Goal: Information Seeking & Learning: Learn about a topic

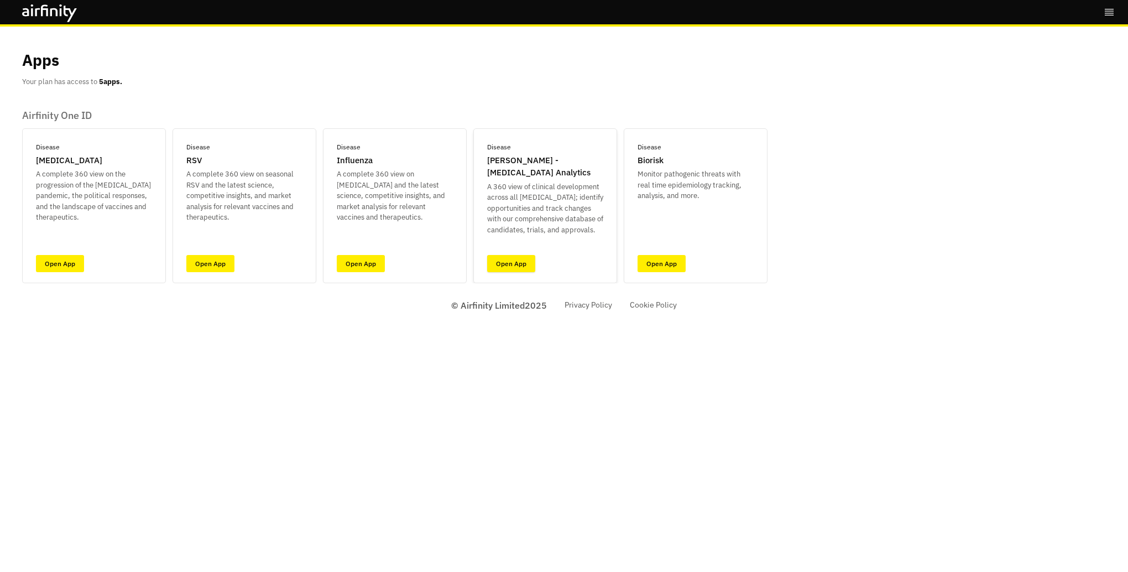
click at [509, 260] on link "Open App" at bounding box center [511, 263] width 48 height 17
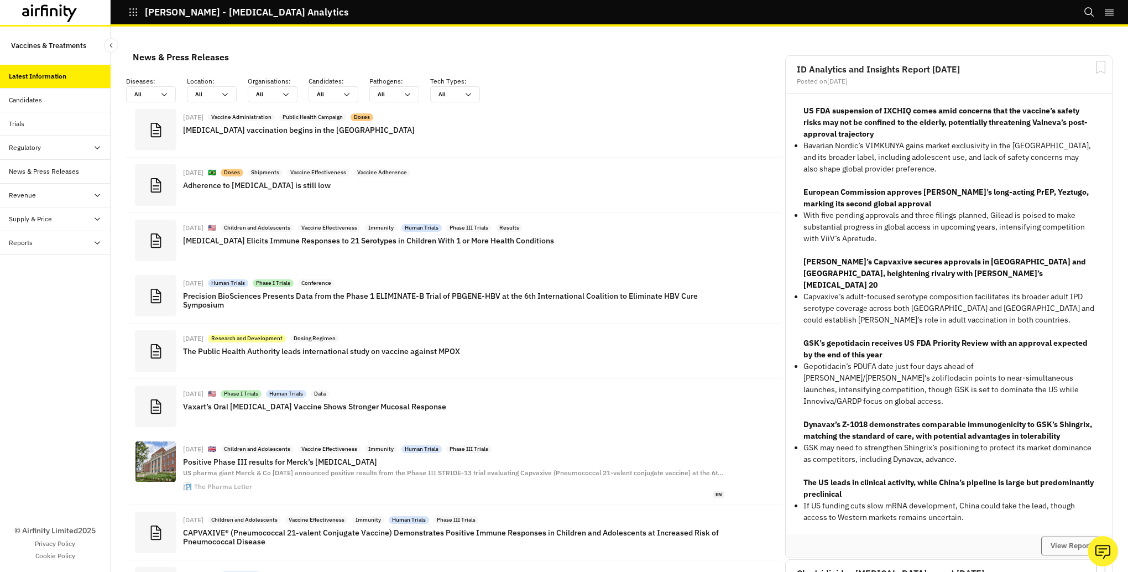
scroll to position [808, 323]
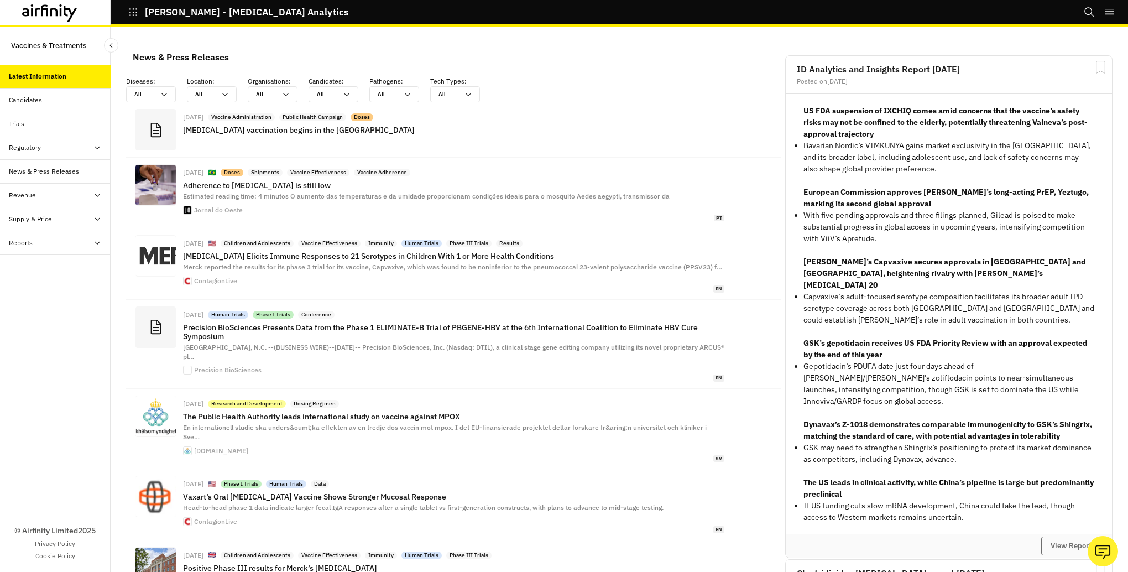
click at [66, 218] on div "Supply & Price" at bounding box center [60, 219] width 102 height 10
click at [35, 100] on div "Candidates" at bounding box center [25, 100] width 33 height 10
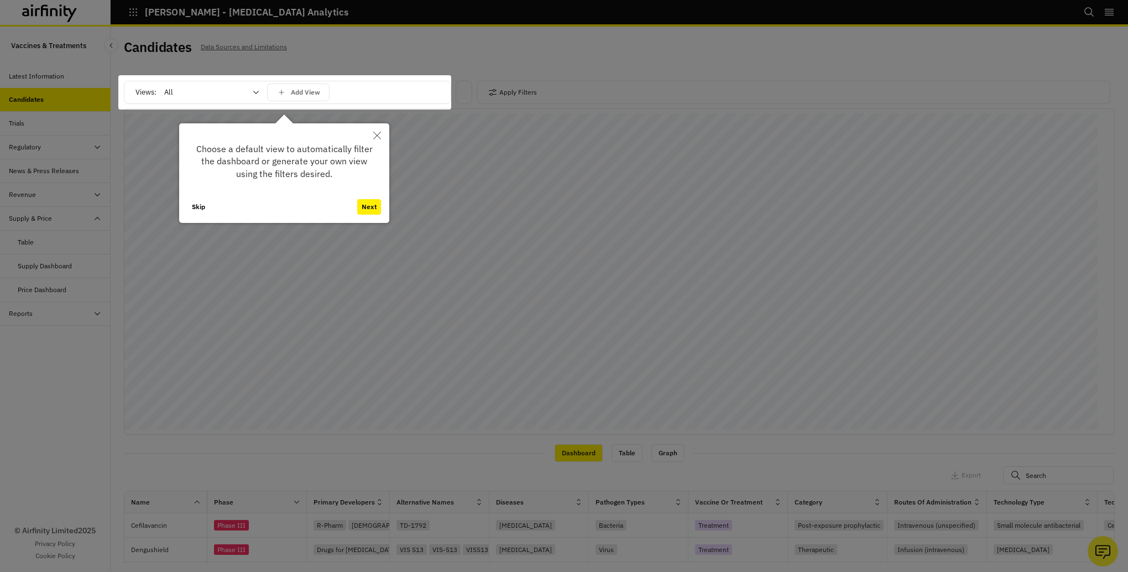
click at [370, 204] on button "Next" at bounding box center [369, 206] width 24 height 15
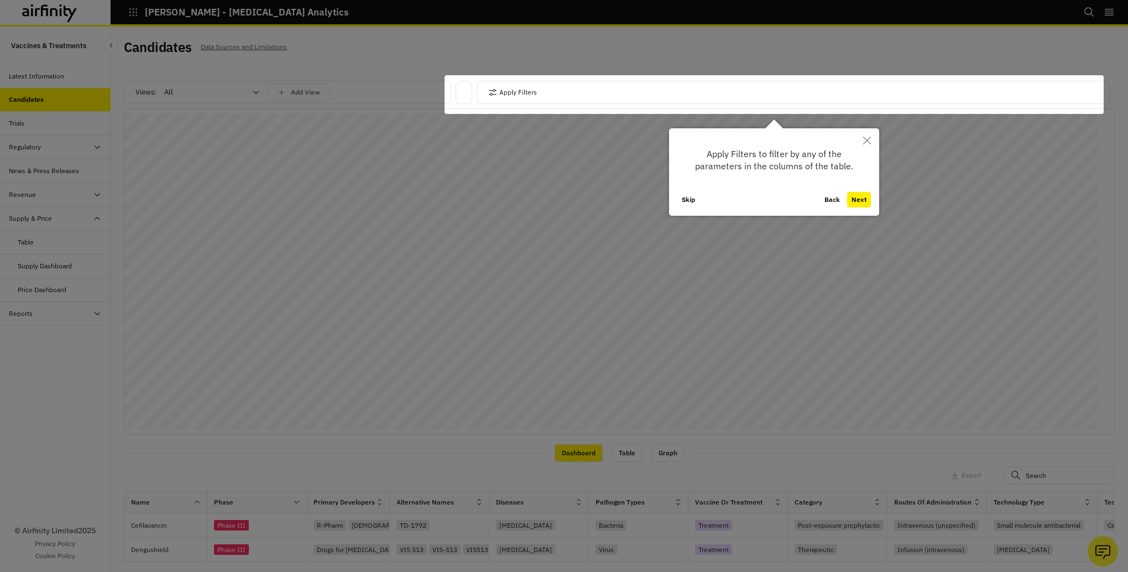
click at [860, 194] on button "Next" at bounding box center [859, 199] width 24 height 15
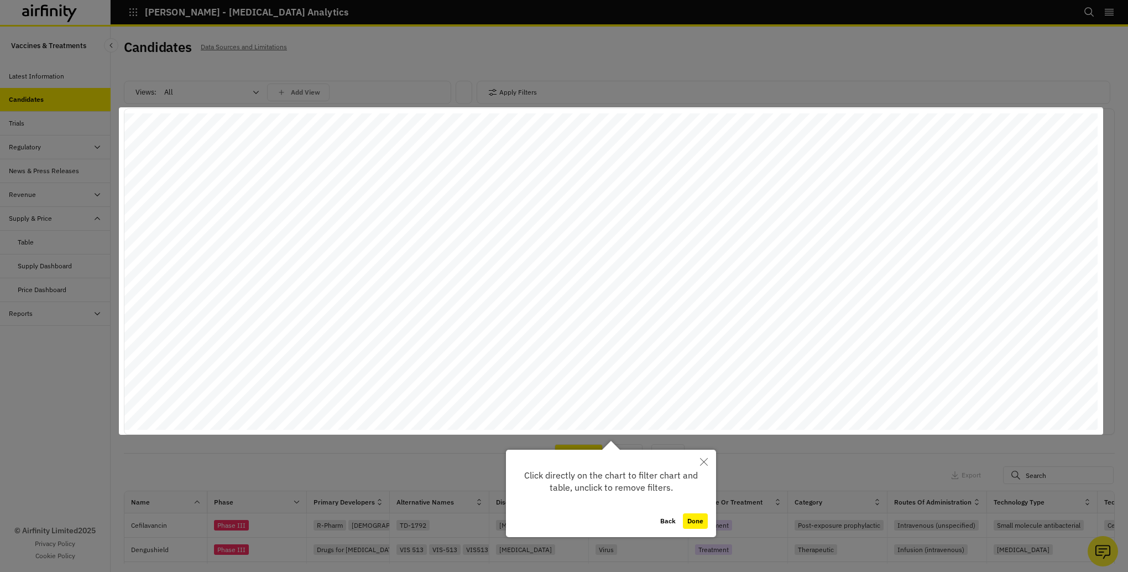
click at [694, 520] on button "Done" at bounding box center [695, 520] width 25 height 15
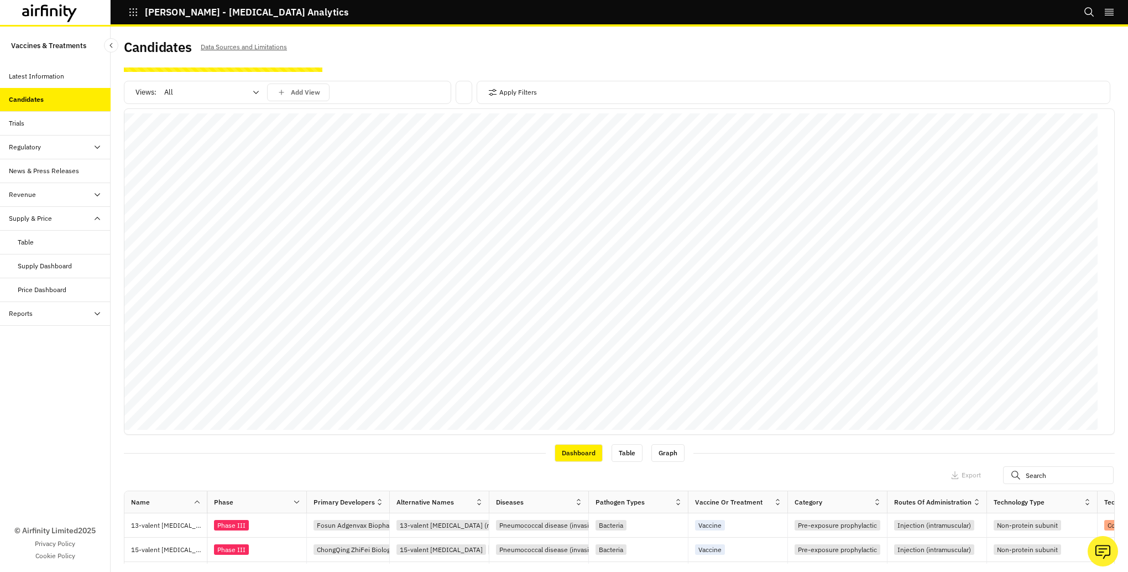
click at [58, 311] on div "Reports" at bounding box center [60, 314] width 102 height 10
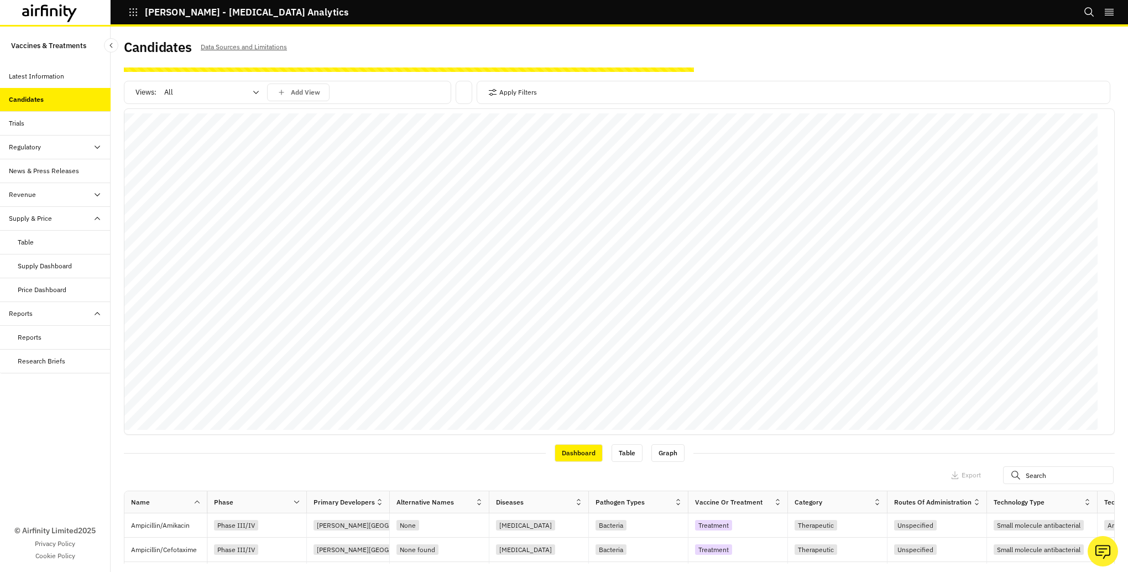
click at [46, 289] on div "Price Dashboard" at bounding box center [42, 290] width 49 height 10
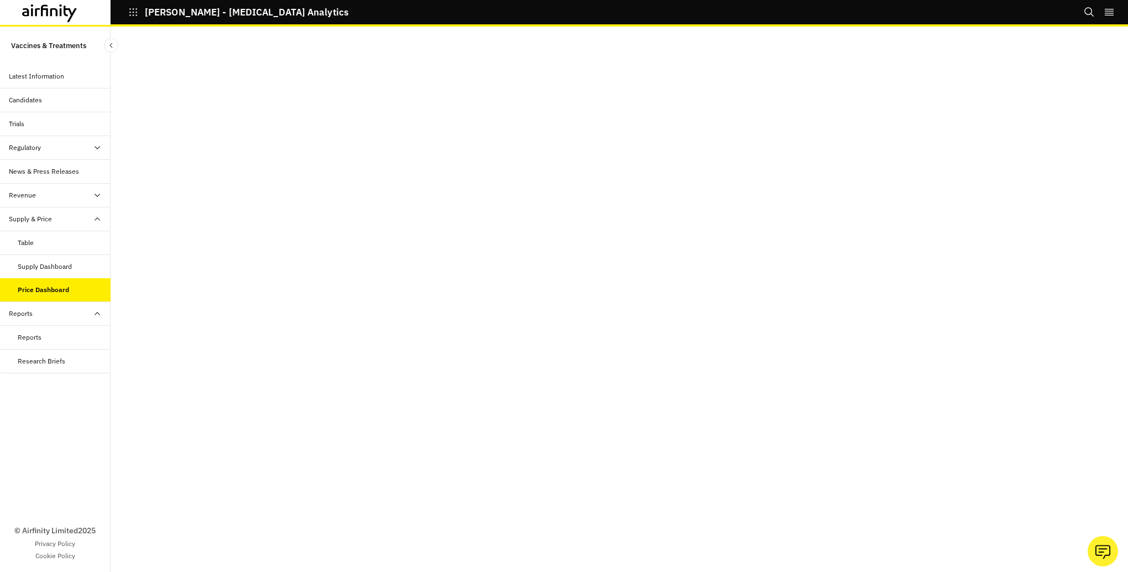
click at [19, 96] on div "Candidates" at bounding box center [25, 100] width 33 height 10
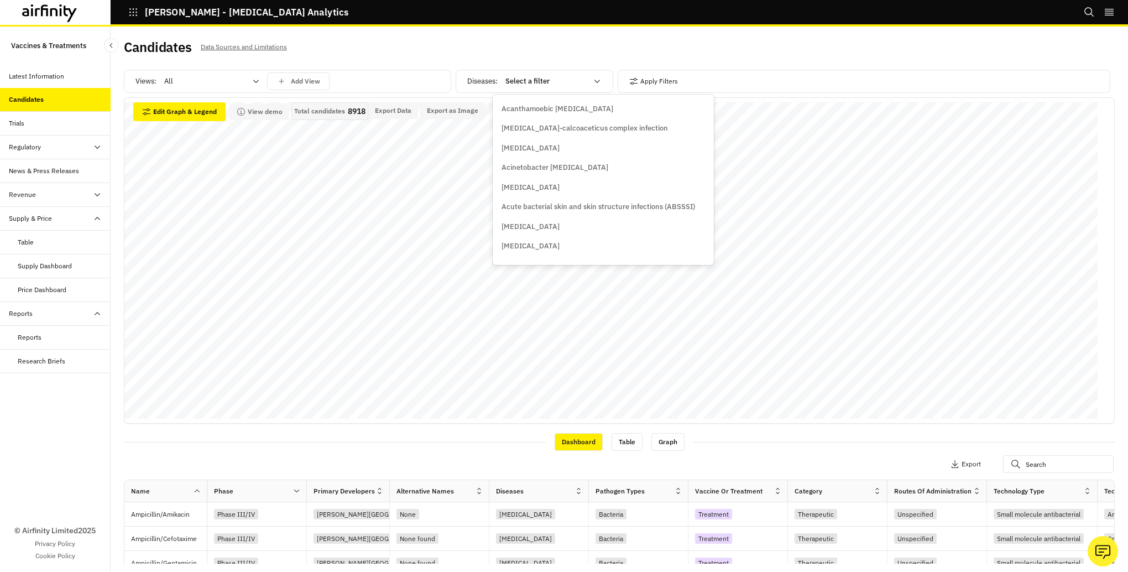
click at [594, 81] on icon at bounding box center [597, 81] width 6 height 3
click at [340, 80] on div "Views: All Add View" at bounding box center [287, 81] width 327 height 23
click at [299, 81] on p "Add View" at bounding box center [305, 81] width 29 height 8
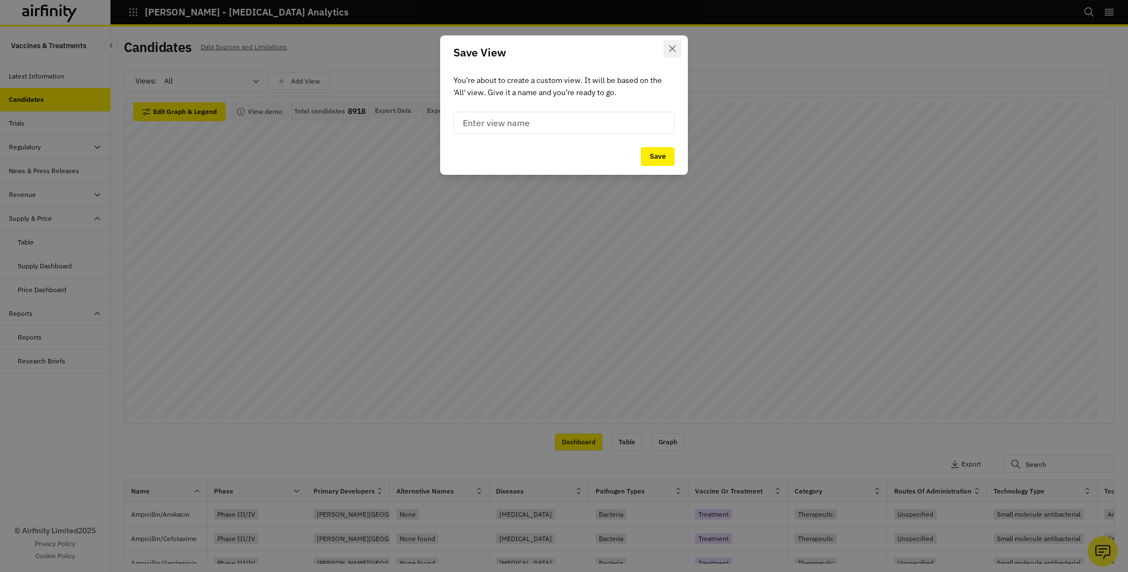
click at [676, 48] on button "Close" at bounding box center [672, 49] width 18 height 18
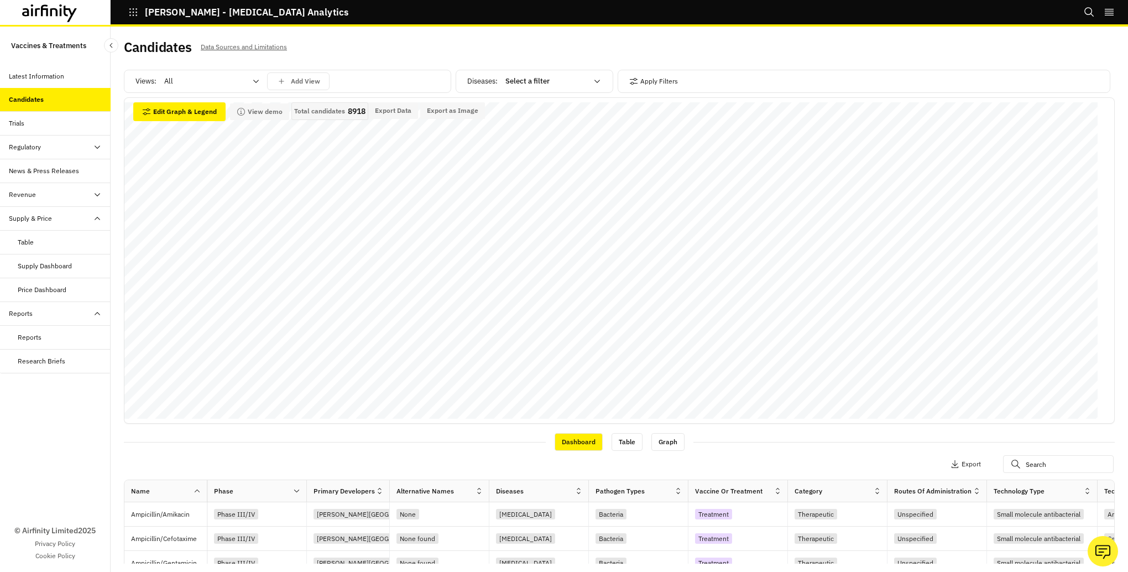
click at [258, 80] on icon at bounding box center [256, 81] width 6 height 3
click at [190, 130] on p "Vaccines" at bounding box center [179, 128] width 29 height 11
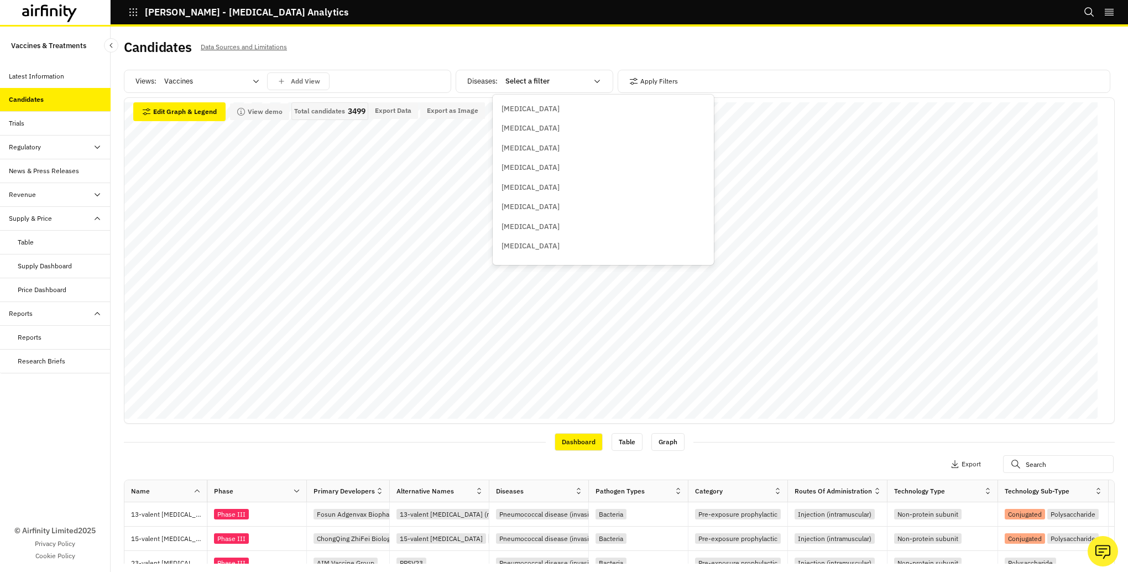
click at [593, 81] on icon at bounding box center [597, 81] width 9 height 9
type input "h"
click at [551, 175] on p "[MEDICAL_DATA]" at bounding box center [530, 176] width 58 height 11
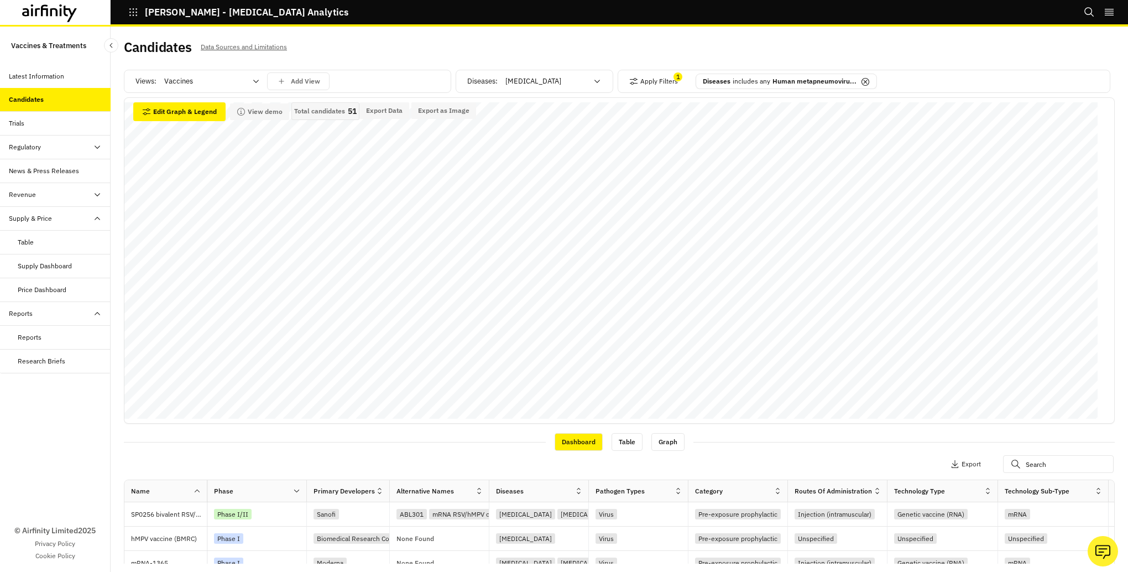
scroll to position [192, 0]
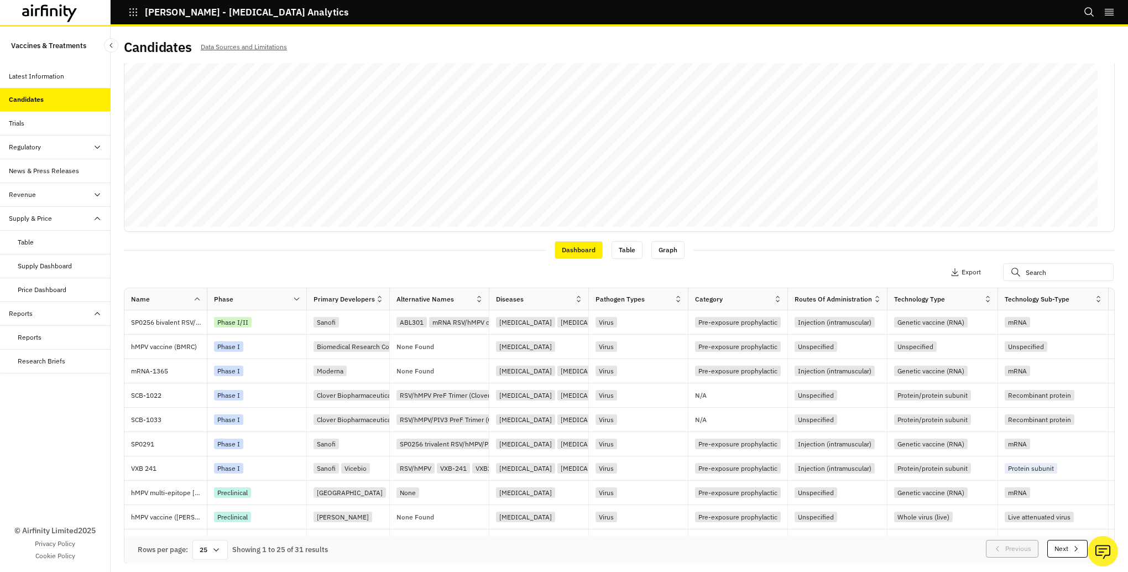
click at [577, 296] on icon at bounding box center [578, 299] width 8 height 8
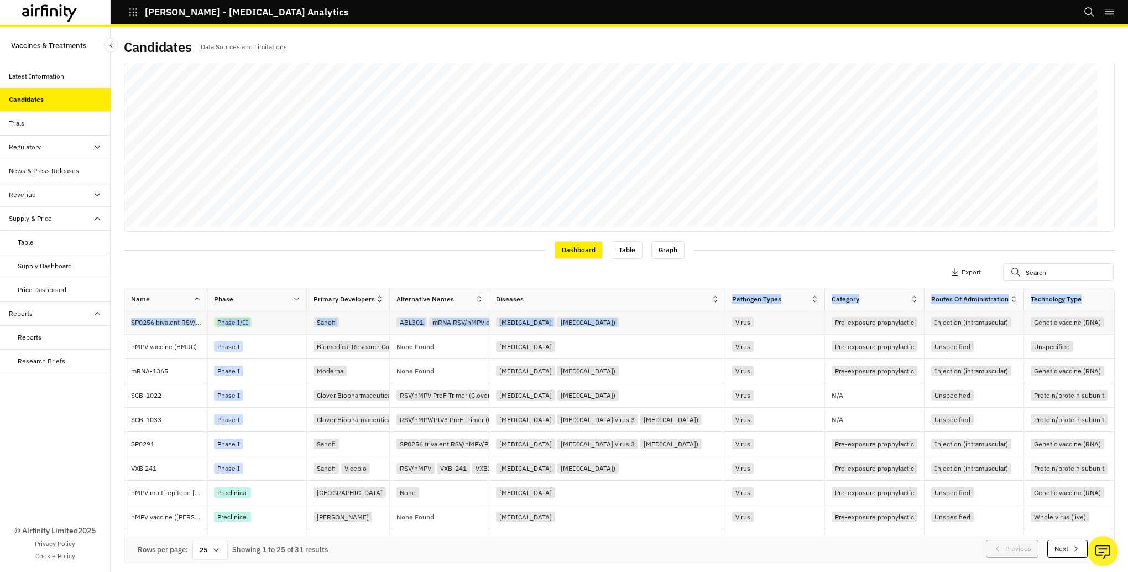
drag, startPoint x: 589, startPoint y: 294, endPoint x: 725, endPoint y: 311, distance: 137.6
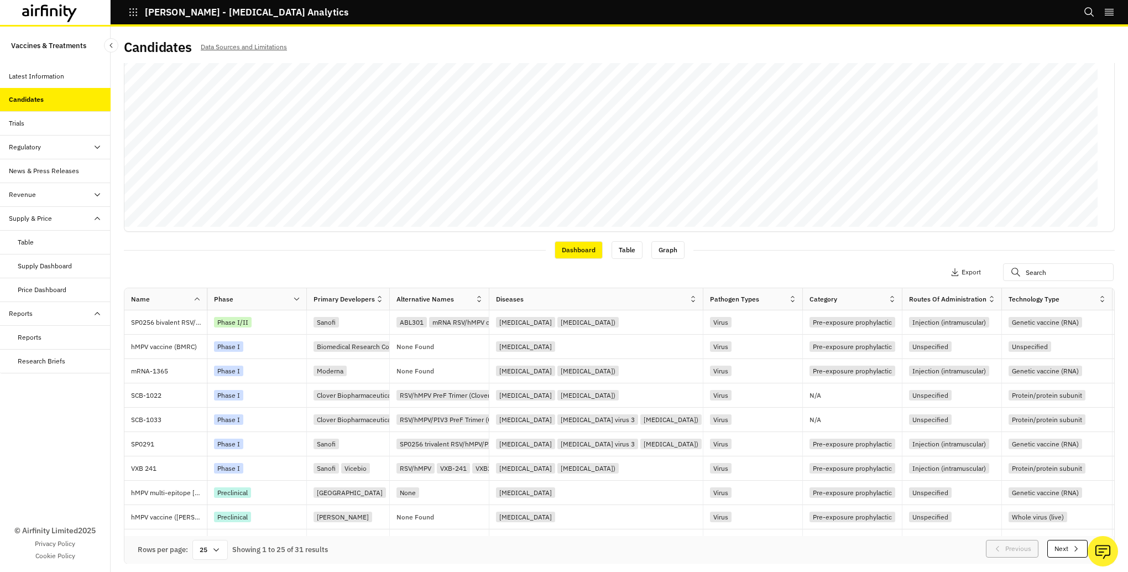
drag, startPoint x: 725, startPoint y: 311, endPoint x: 703, endPoint y: 293, distance: 28.7
click at [703, 293] on div at bounding box center [703, 298] width 6 height 13
click at [1111, 48] on div "Candidates Data Sources and Limitations Views: Vaccines Add View Diseases : [ME…" at bounding box center [619, 299] width 1017 height 545
